Goal: Task Accomplishment & Management: Use online tool/utility

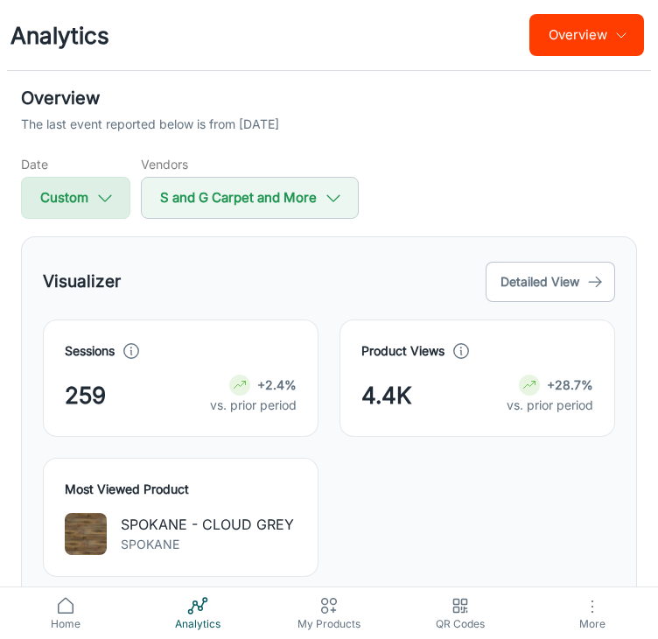
click at [117, 193] on button "Custom" at bounding box center [75, 198] width 109 height 42
select select "1"
select select "2025"
select select "1"
select select "2025"
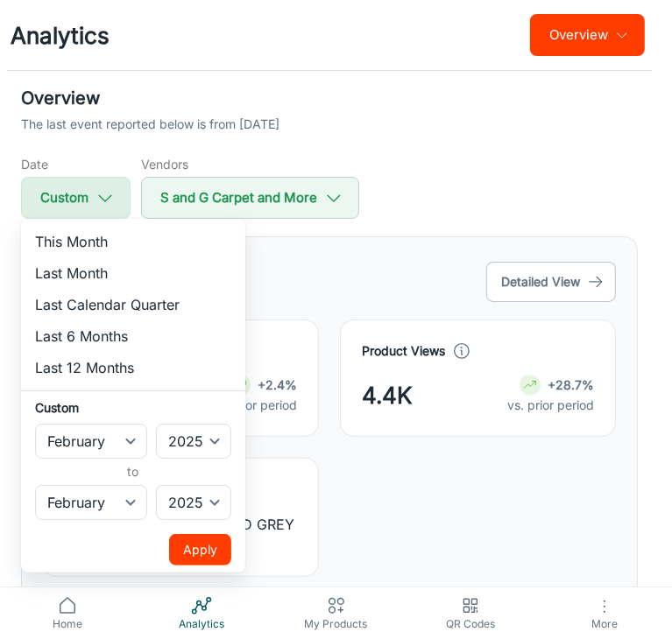
click at [117, 193] on div at bounding box center [336, 319] width 672 height 639
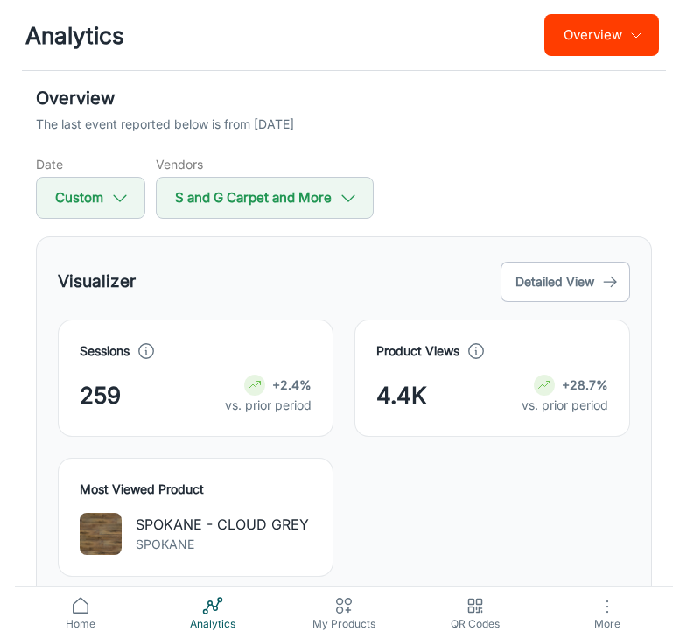
scroll to position [88, 0]
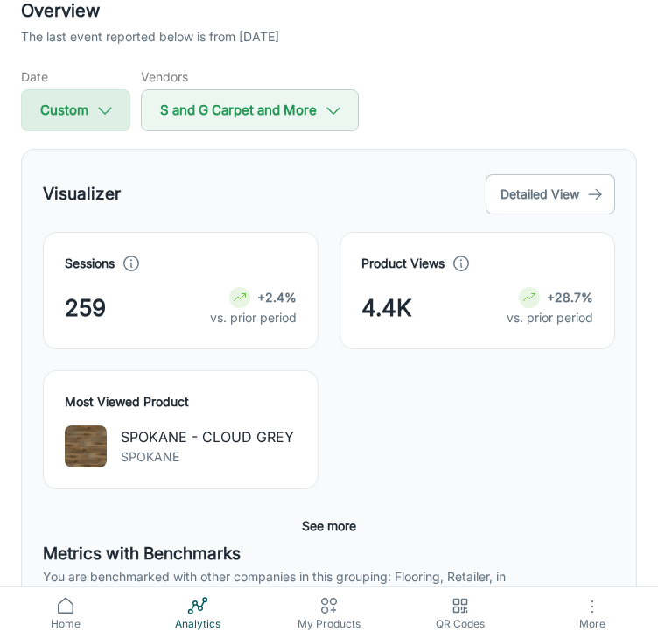
click at [112, 105] on icon "button" at bounding box center [104, 110] width 19 height 19
select select "1"
select select "2025"
select select "1"
select select "2025"
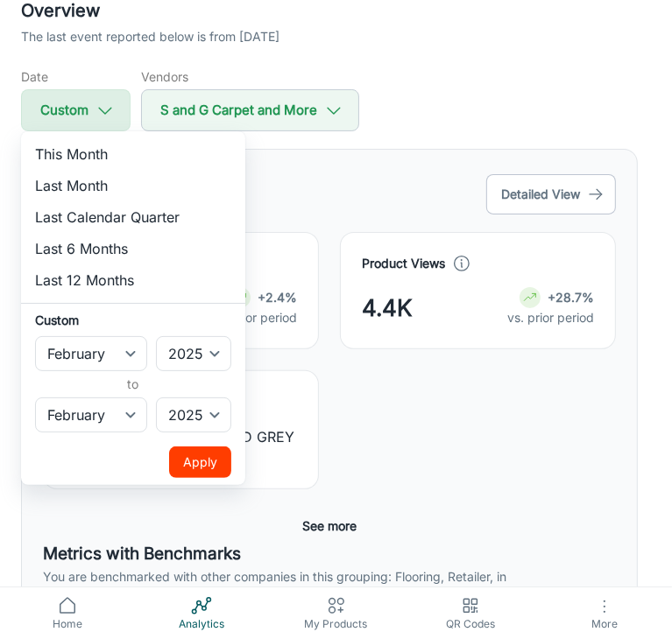
click at [112, 105] on div at bounding box center [336, 319] width 672 height 639
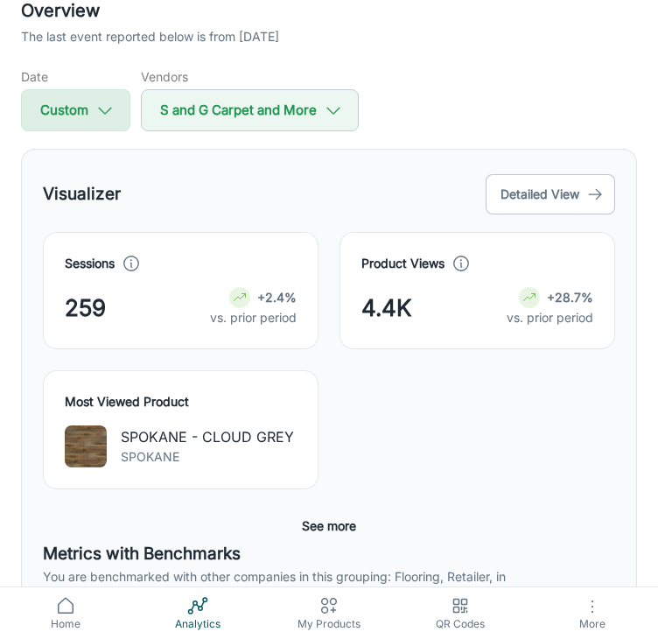
click at [88, 106] on button "Custom" at bounding box center [75, 110] width 109 height 42
select select "1"
select select "2025"
select select "1"
select select "2025"
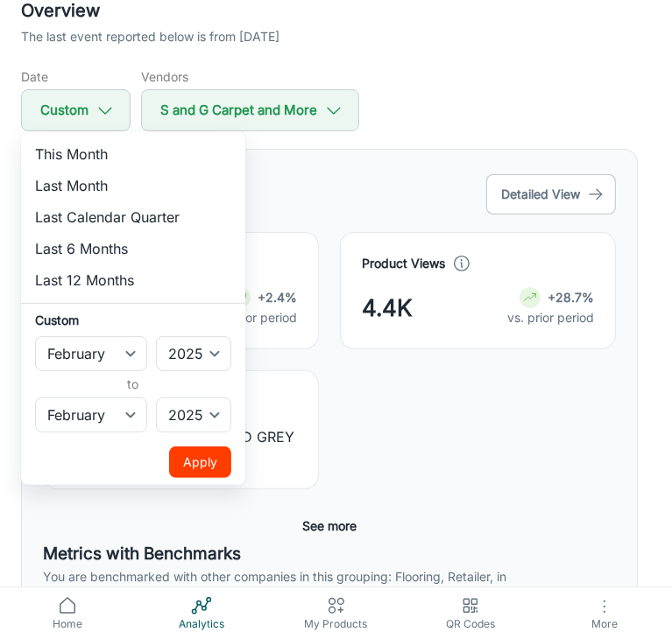
click at [465, 99] on div at bounding box center [336, 319] width 672 height 639
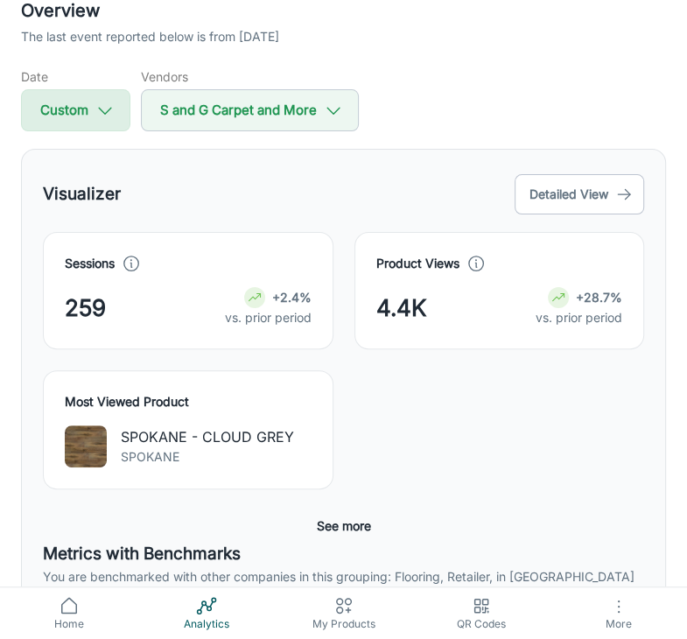
click at [95, 122] on button "Custom" at bounding box center [75, 110] width 109 height 42
select select "1"
select select "2025"
select select "1"
select select "2025"
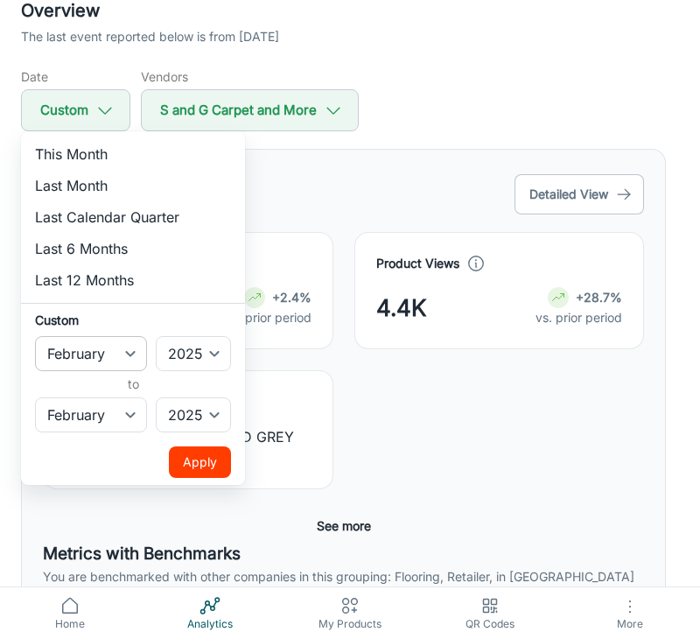
click at [130, 355] on select "January February March April May June July August September October November De…" at bounding box center [91, 353] width 112 height 35
select select "2"
click at [35, 336] on select "January February March April May June July August September October November De…" at bounding box center [91, 353] width 112 height 35
click at [93, 425] on select "January February March April May June July August September October November De…" at bounding box center [91, 414] width 112 height 35
select select "2"
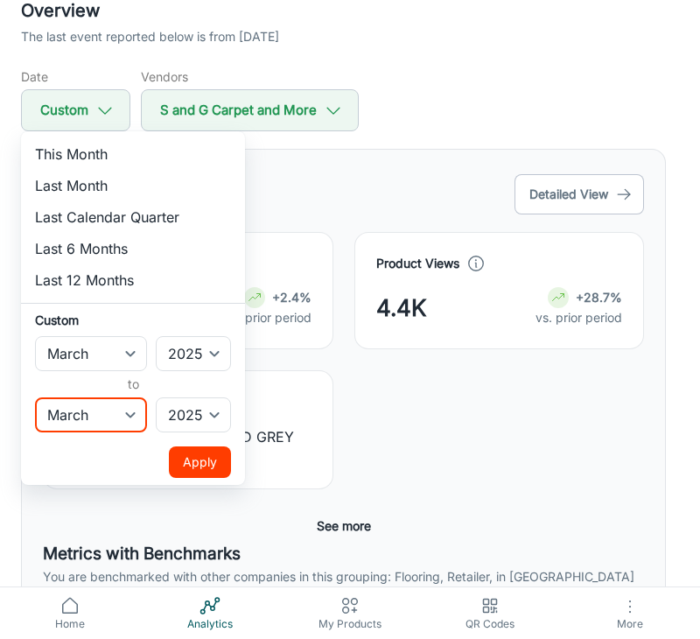
click at [35, 397] on select "January February March April May June July August September October November De…" at bounding box center [91, 414] width 112 height 35
click at [189, 463] on button "Apply" at bounding box center [200, 463] width 62 height 32
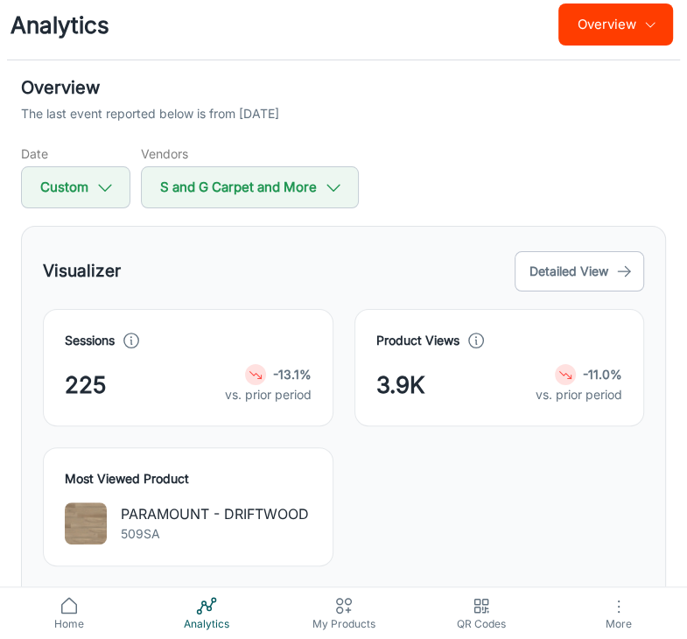
scroll to position [0, 0]
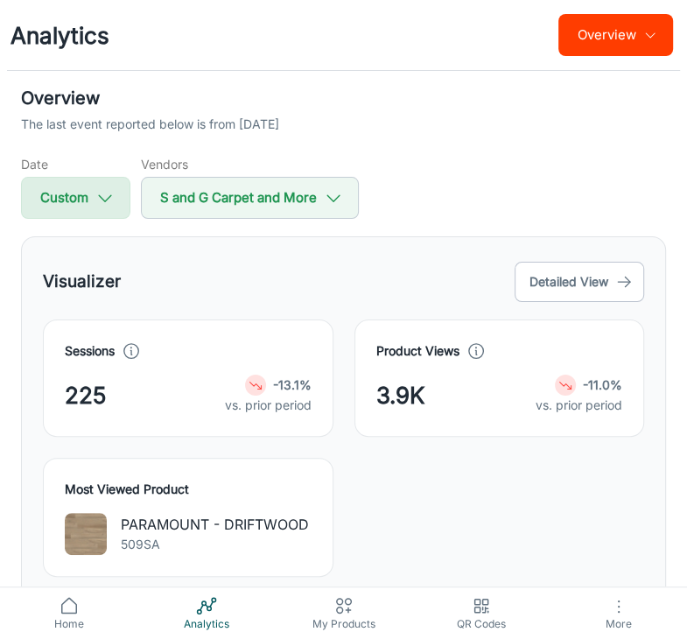
click at [91, 200] on button "Custom" at bounding box center [75, 198] width 109 height 42
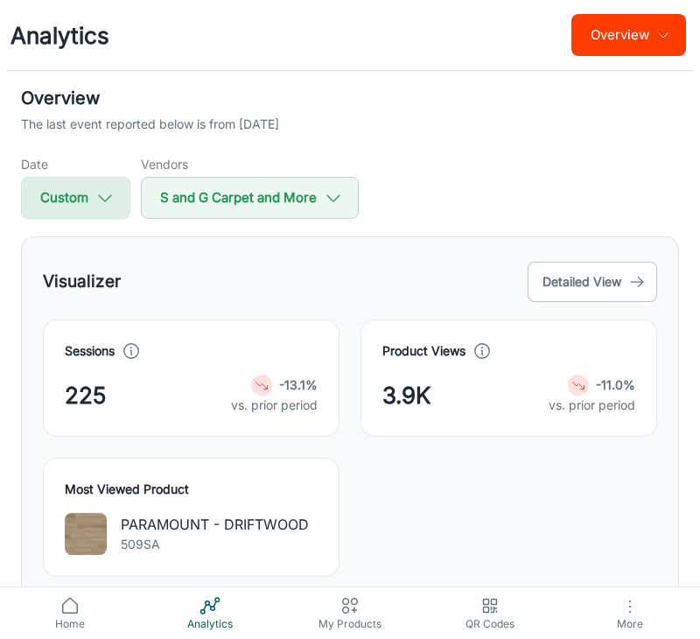
select select "2"
select select "2025"
select select "2"
select select "2025"
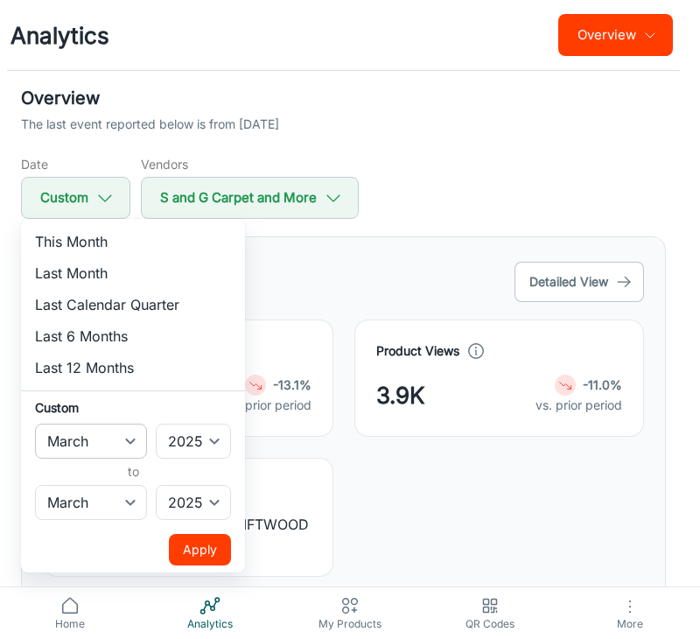
click at [95, 439] on select "January February March April May June July August September October November De…" at bounding box center [91, 441] width 112 height 35
select select "3"
click at [35, 424] on select "January February March April May June July August September October November De…" at bounding box center [91, 441] width 112 height 35
click at [94, 507] on select "January February March April May June July August September October November De…" at bounding box center [91, 502] width 112 height 35
select select "3"
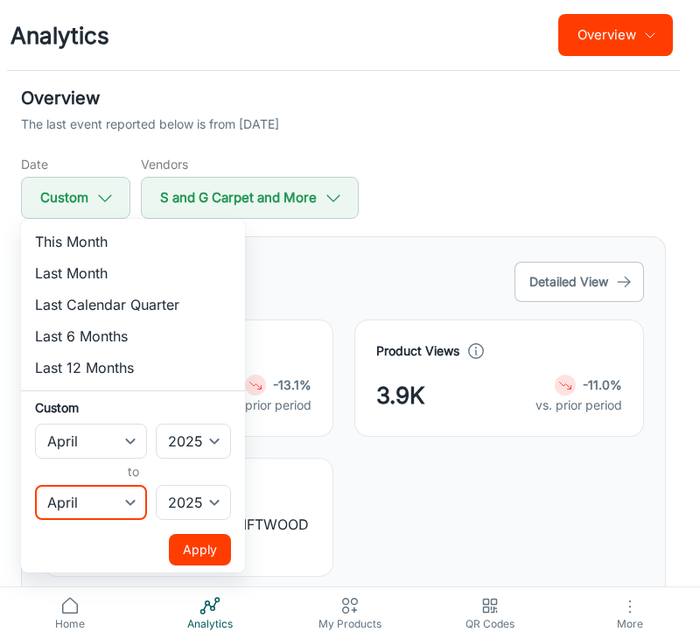
click at [35, 485] on select "January February March April May June July August September October November De…" at bounding box center [91, 502] width 112 height 35
click at [189, 543] on button "Apply" at bounding box center [200, 550] width 62 height 32
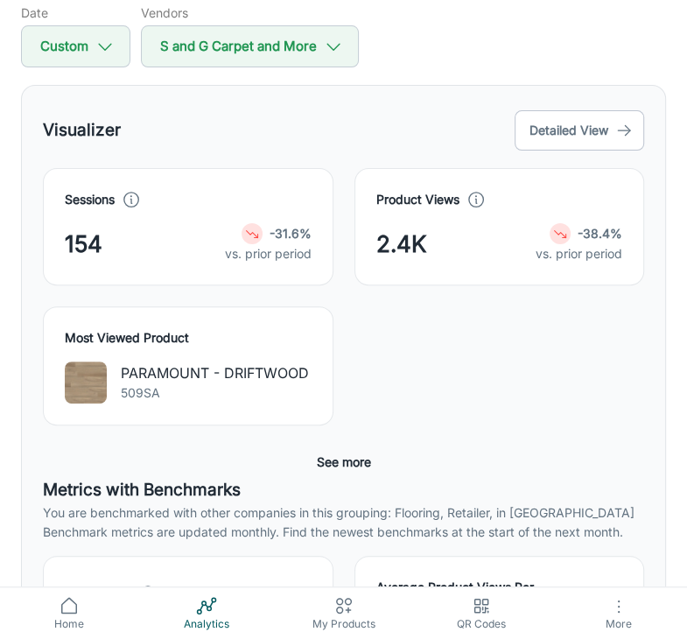
scroll to position [88, 0]
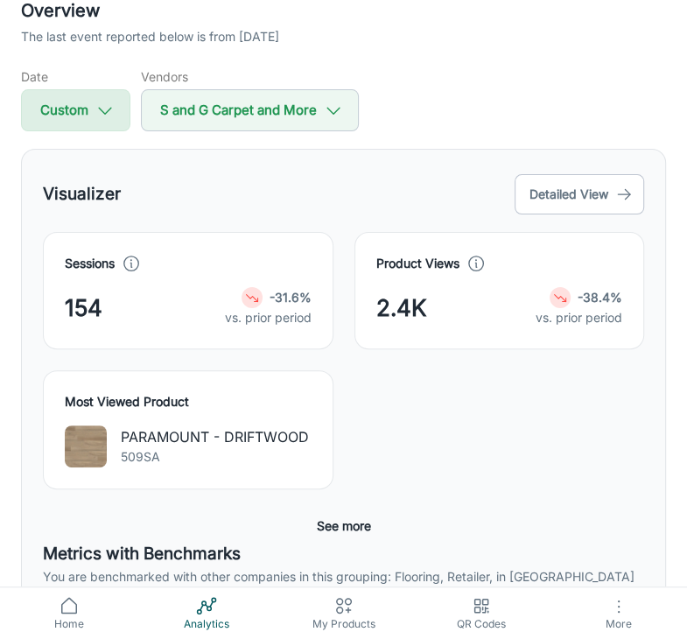
click at [116, 109] on button "Custom" at bounding box center [75, 110] width 109 height 42
select select "3"
select select "2025"
select select "3"
select select "2025"
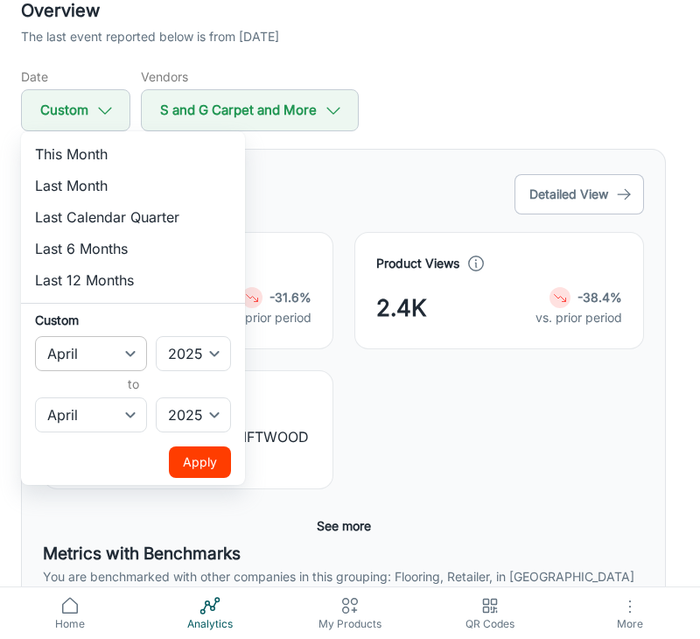
click at [130, 348] on select "January February March April May June July August September October November De…" at bounding box center [91, 353] width 112 height 35
select select "4"
click at [35, 336] on select "January February March April May June July August September October November De…" at bounding box center [91, 353] width 112 height 35
click at [61, 419] on select "January February March April May June July August September October November De…" at bounding box center [91, 414] width 112 height 35
select select "4"
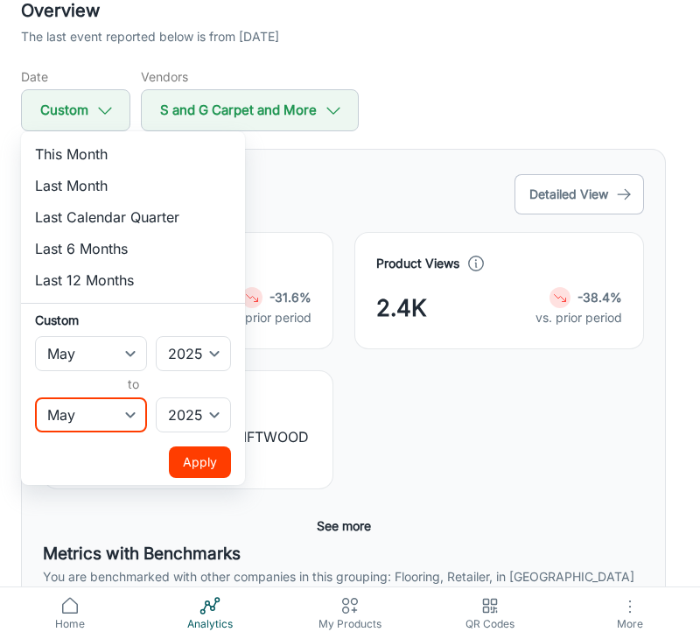
click at [35, 397] on select "January February March April May June July August September October November De…" at bounding box center [91, 414] width 112 height 35
click at [193, 461] on button "Apply" at bounding box center [200, 463] width 62 height 32
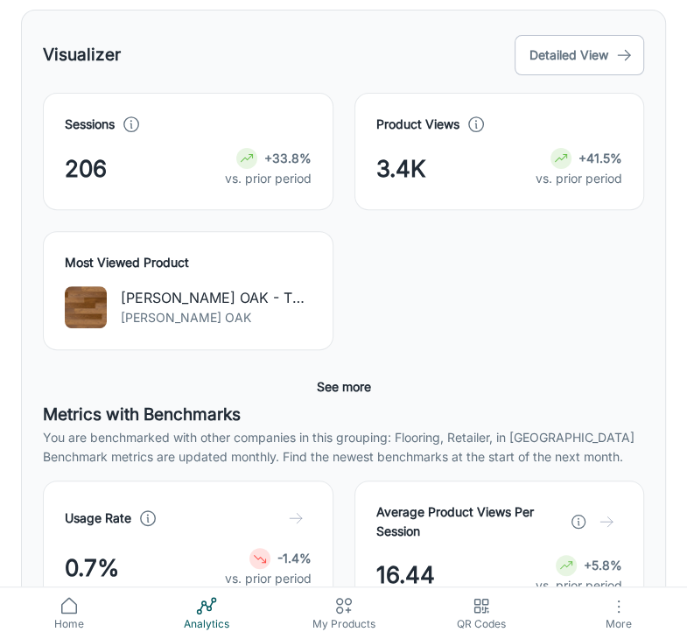
scroll to position [0, 0]
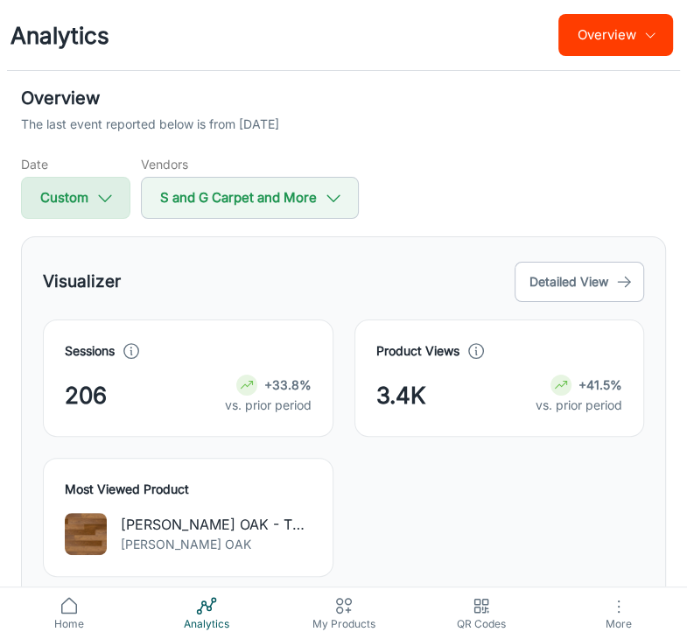
click at [100, 182] on button "Custom" at bounding box center [75, 198] width 109 height 42
select select "4"
select select "2025"
select select "4"
select select "2025"
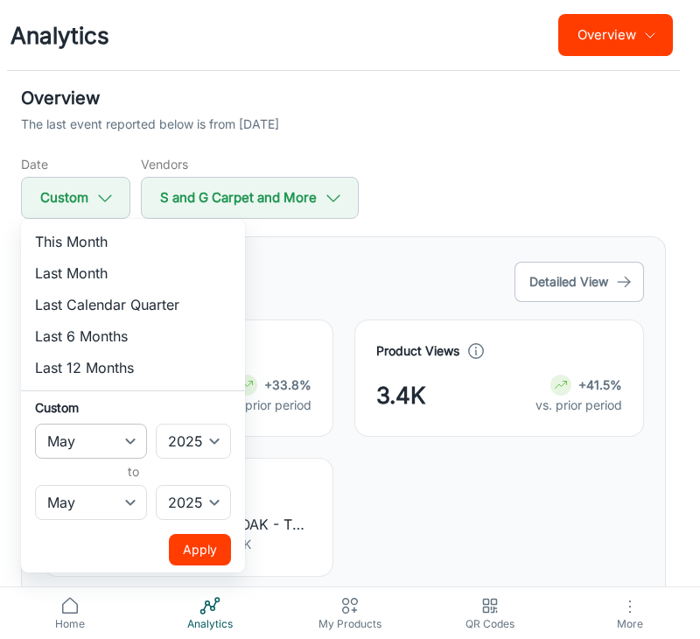
click at [111, 439] on select "January February March April May June July August September October November De…" at bounding box center [91, 441] width 112 height 35
select select "5"
click at [35, 424] on select "January February March April May June July August September October November De…" at bounding box center [91, 441] width 112 height 35
click at [94, 507] on select "January February March April May June July August September October November De…" at bounding box center [91, 502] width 112 height 35
select select "5"
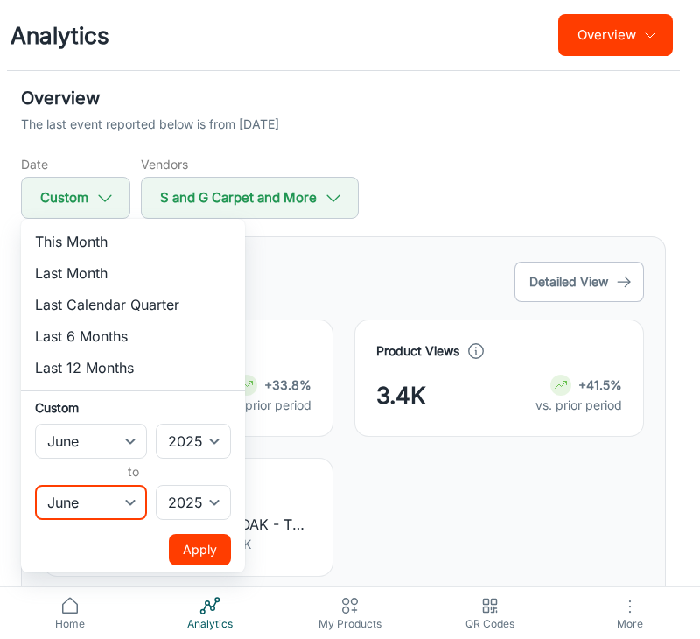
click at [35, 485] on select "January February March April May June July August September October November De…" at bounding box center [91, 502] width 112 height 35
click at [182, 558] on button "Apply" at bounding box center [200, 550] width 62 height 32
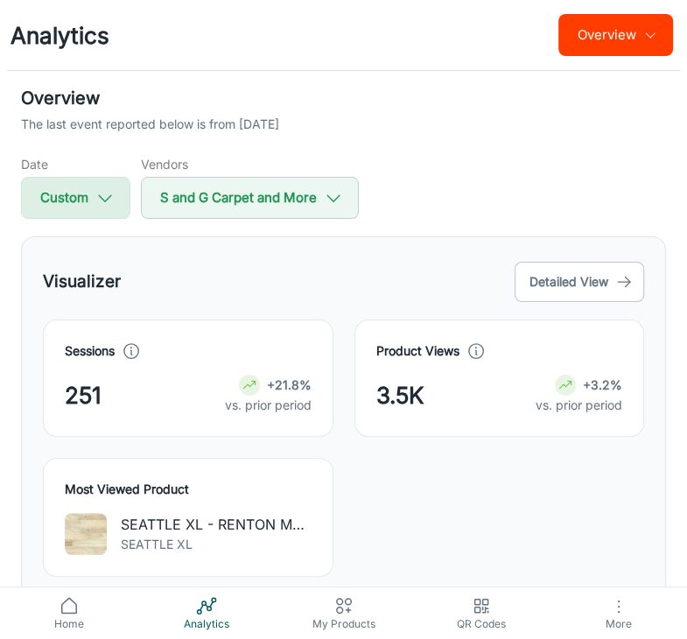
click at [121, 205] on button "Custom" at bounding box center [75, 198] width 109 height 42
select select "5"
select select "2025"
select select "5"
select select "2025"
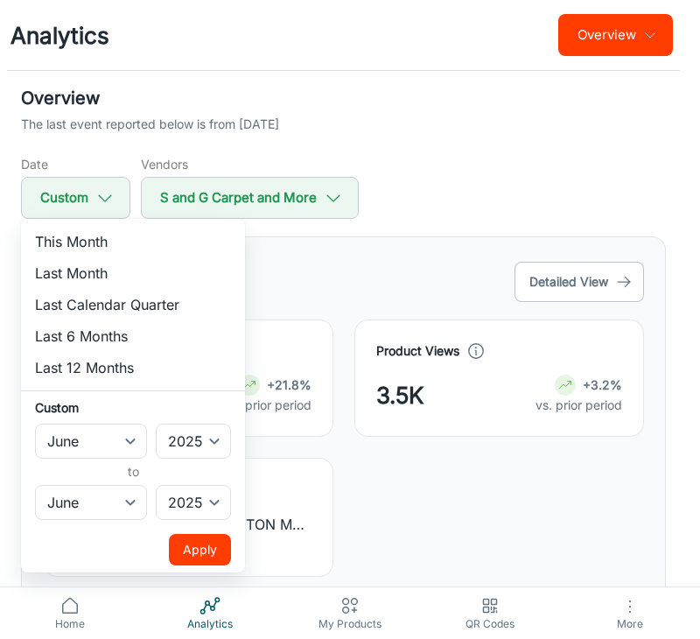
click at [445, 185] on div at bounding box center [350, 319] width 700 height 639
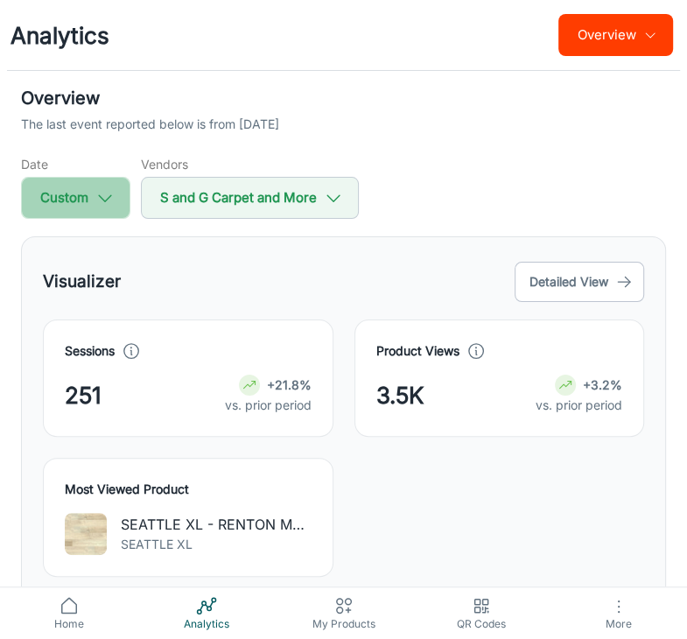
click at [112, 202] on icon "button" at bounding box center [104, 197] width 19 height 19
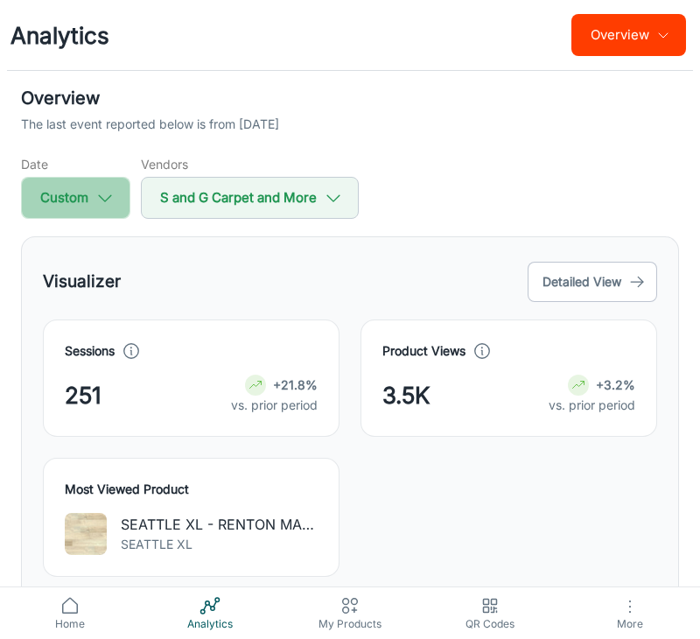
select select "5"
select select "2025"
select select "5"
select select "2025"
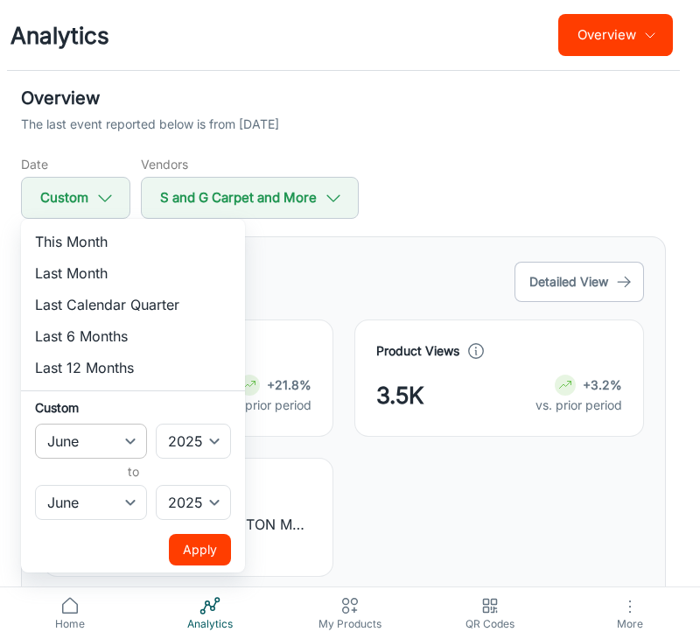
click at [107, 449] on select "January February March April May June July August September October November De…" at bounding box center [91, 441] width 112 height 35
select select "6"
click at [35, 424] on select "January February March April May June July August September October November De…" at bounding box center [91, 441] width 112 height 35
click at [82, 499] on select "January February March April May June July August September October November De…" at bounding box center [91, 502] width 112 height 35
select select "6"
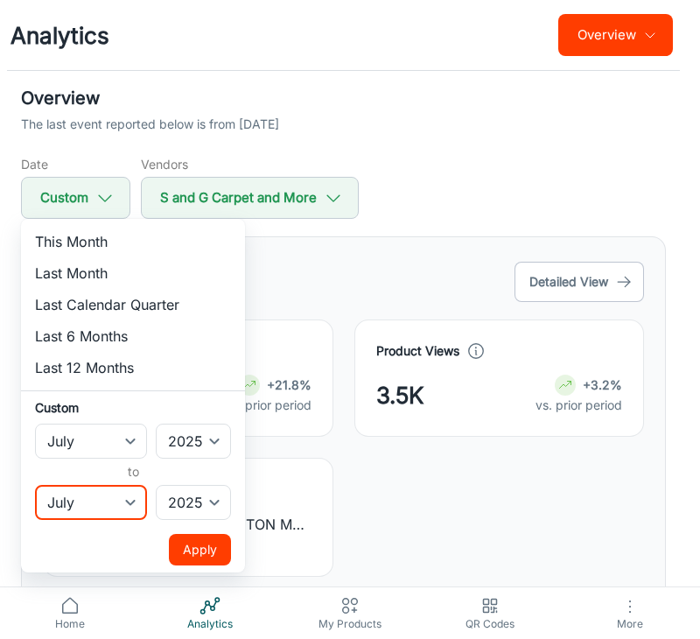
click at [35, 485] on select "January February March April May June July August September October November De…" at bounding box center [91, 502] width 112 height 35
click at [199, 550] on button "Apply" at bounding box center [200, 550] width 62 height 32
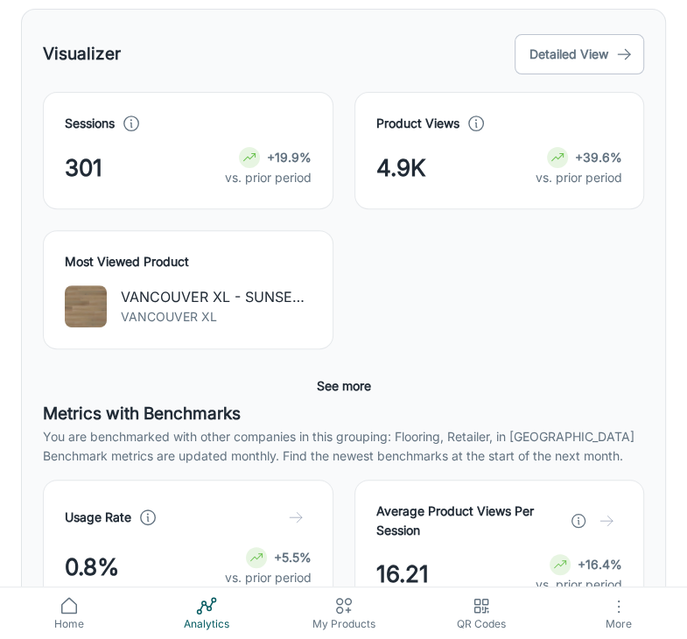
scroll to position [175, 0]
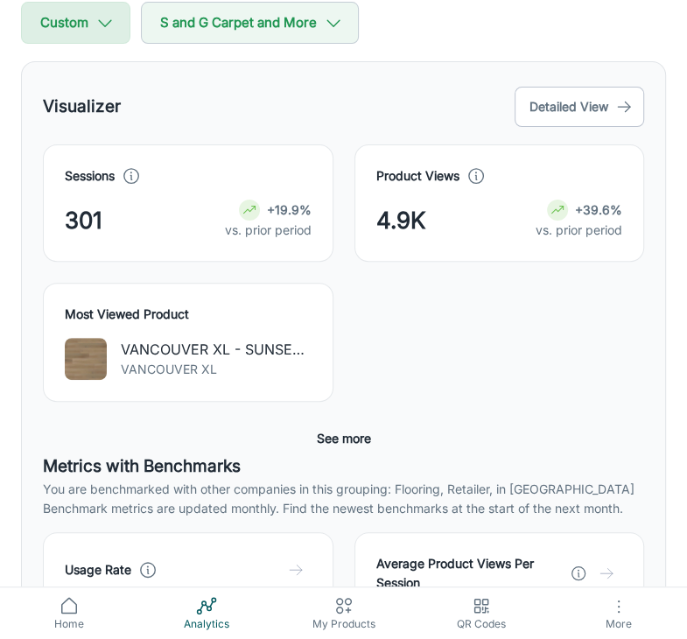
click at [109, 32] on icon "button" at bounding box center [104, 22] width 19 height 19
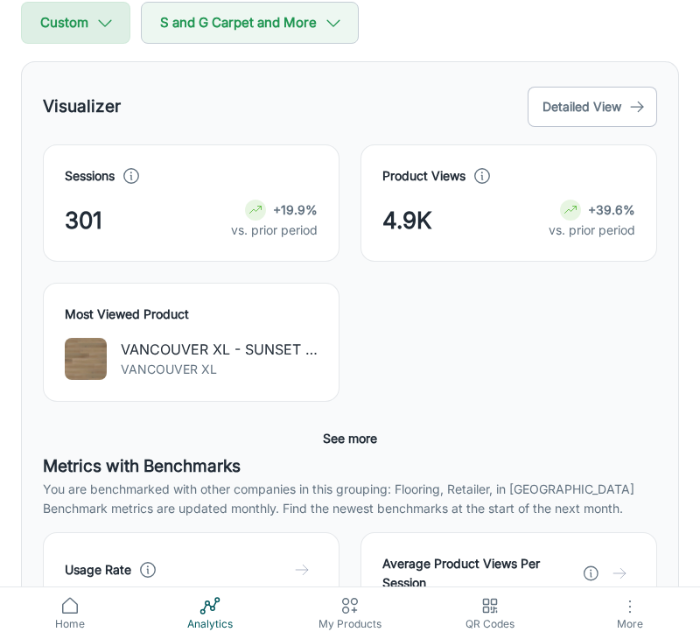
select select "6"
select select "2025"
select select "6"
select select "2025"
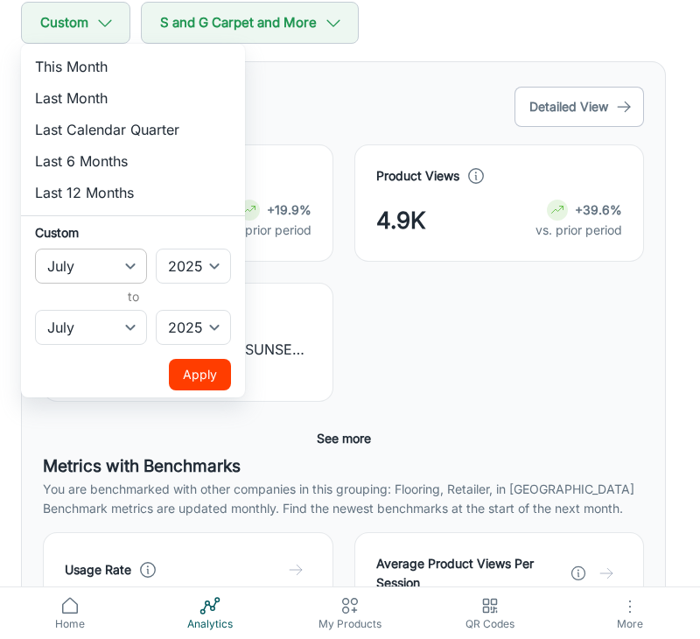
click at [102, 278] on select "January February March April May June July August September October November De…" at bounding box center [91, 266] width 112 height 35
select select "7"
click at [35, 249] on select "January February March April May June July August September October November De…" at bounding box center [91, 266] width 112 height 35
click at [100, 341] on select "January February March April May June July August September October November De…" at bounding box center [91, 327] width 112 height 35
select select "7"
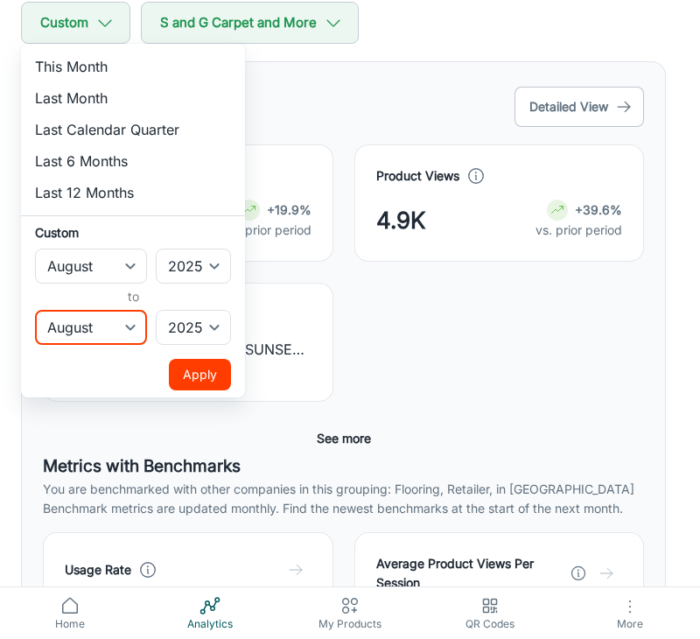
click at [35, 310] on select "January February March April May June July August September October November De…" at bounding box center [91, 327] width 112 height 35
click at [217, 379] on button "Apply" at bounding box center [200, 375] width 62 height 32
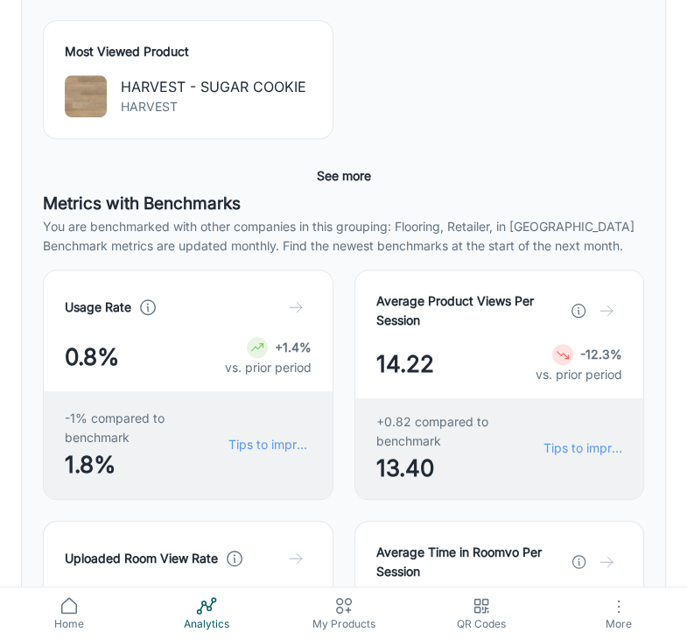
scroll to position [0, 0]
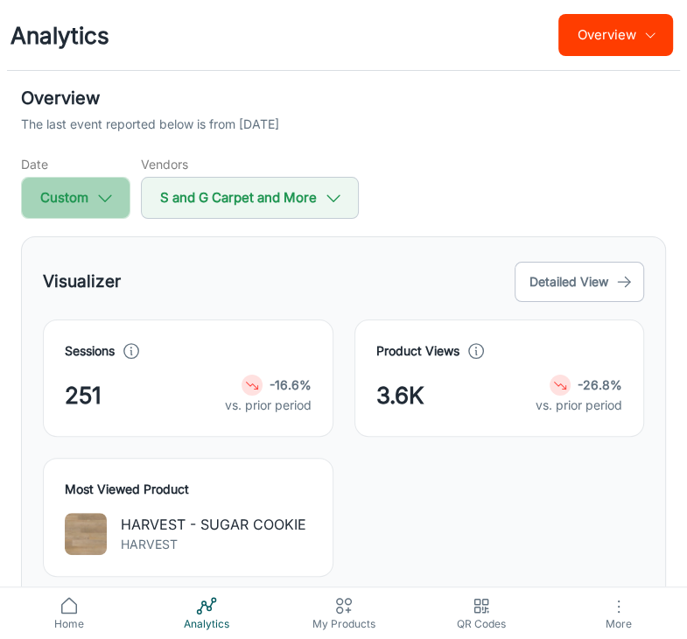
click at [93, 186] on button "Custom" at bounding box center [75, 198] width 109 height 42
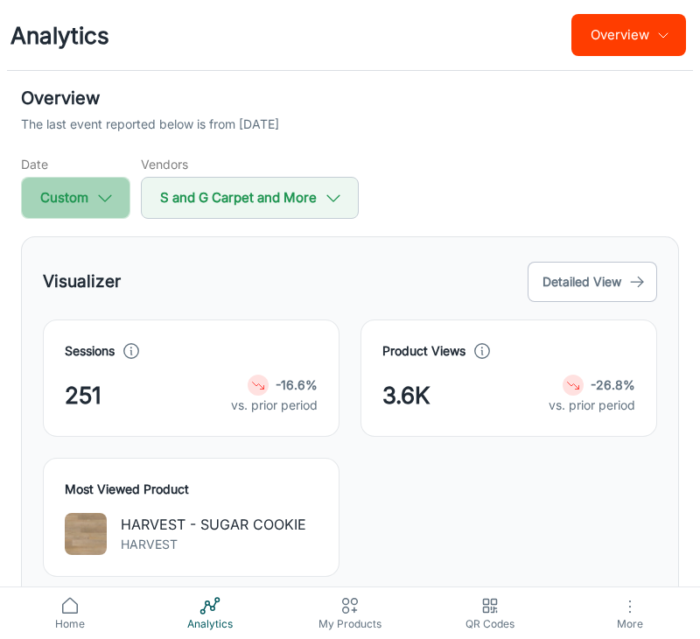
select select "7"
select select "2025"
select select "7"
select select "2025"
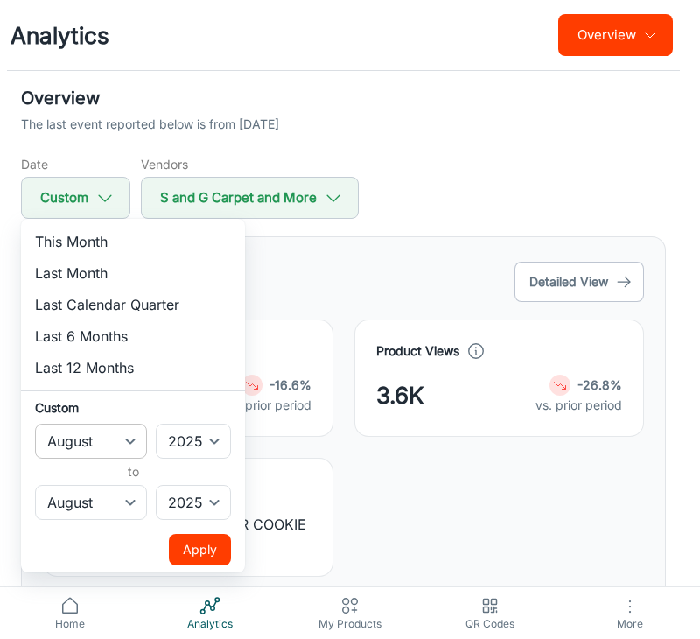
click at [112, 445] on select "January February March April May June July August September October November De…" at bounding box center [91, 441] width 112 height 35
select select "8"
click at [35, 424] on select "January February March April May June July August September October November De…" at bounding box center [91, 441] width 112 height 35
click at [82, 510] on select "January February March April May June July August September October November De…" at bounding box center [91, 502] width 112 height 35
select select "8"
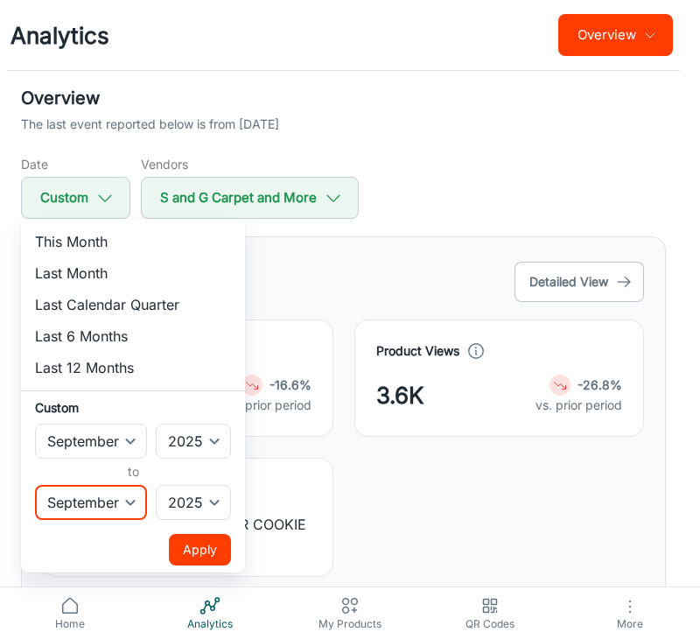
click at [35, 485] on select "January February March April May June July August September October November De…" at bounding box center [91, 502] width 112 height 35
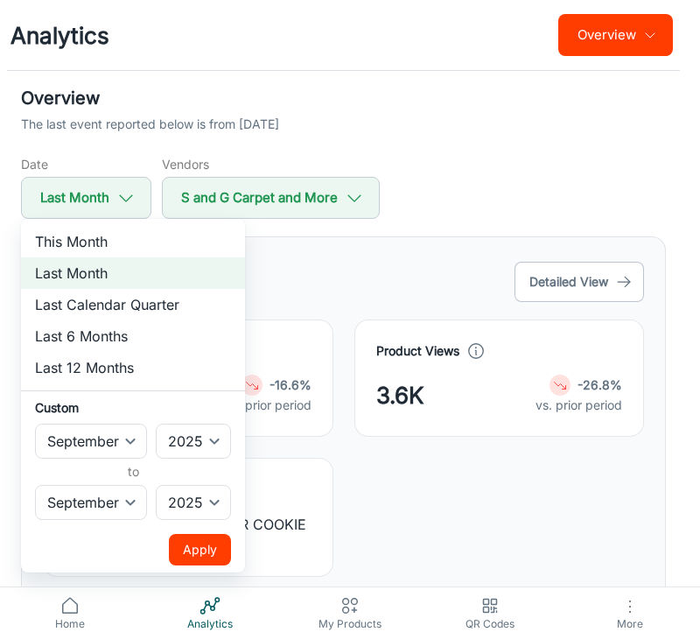
click at [189, 542] on button "Apply" at bounding box center [200, 550] width 62 height 32
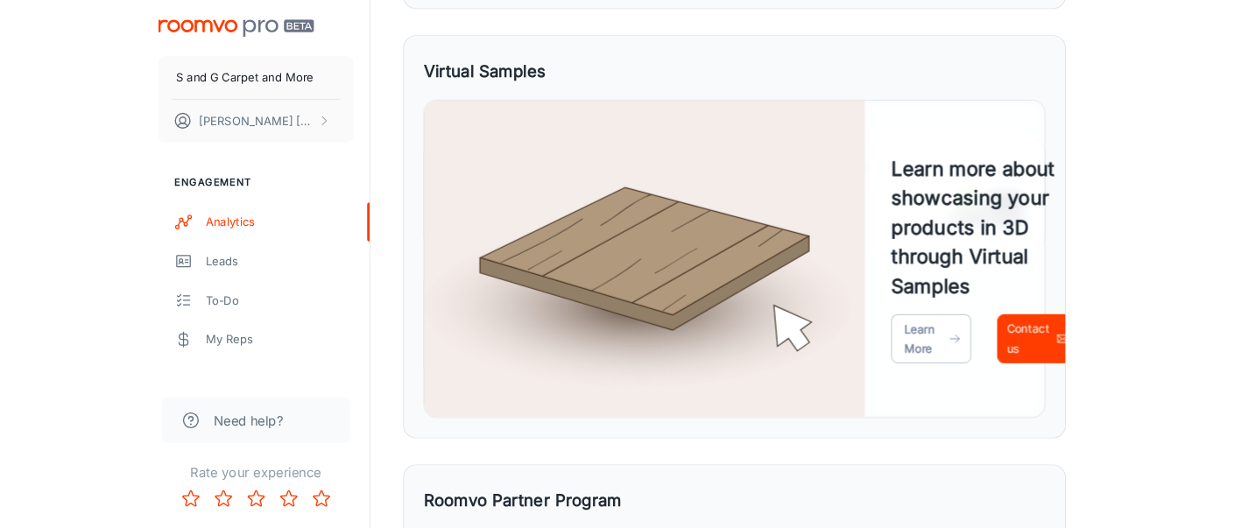
scroll to position [884, 0]
